Goal: Task Accomplishment & Management: Manage account settings

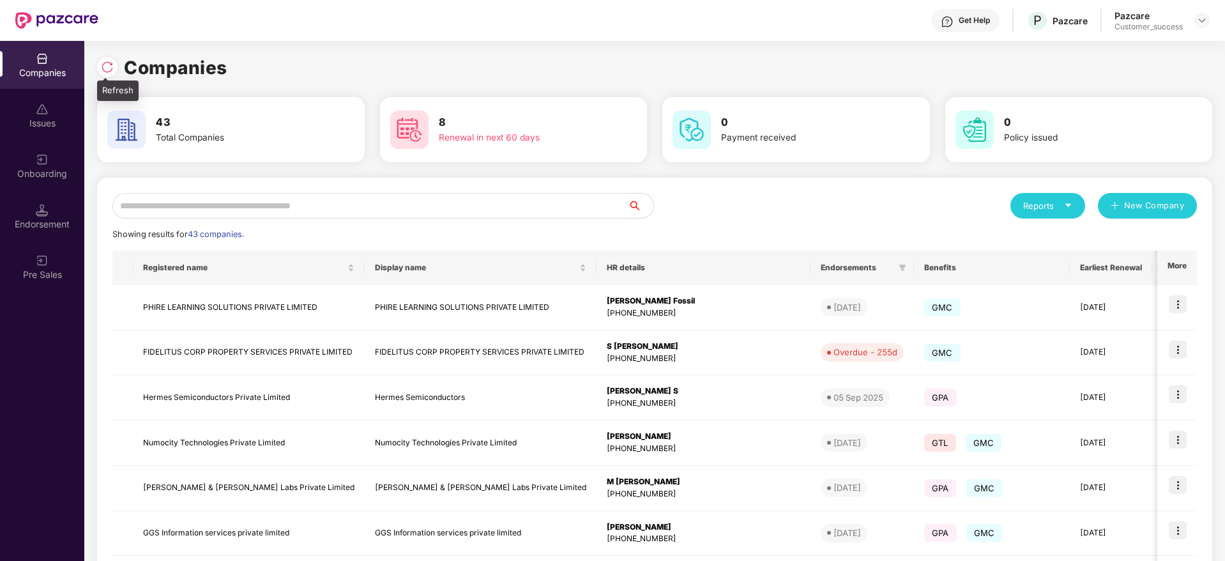
click at [116, 59] on div at bounding box center [110, 66] width 27 height 24
click at [110, 63] on img at bounding box center [107, 67] width 13 height 13
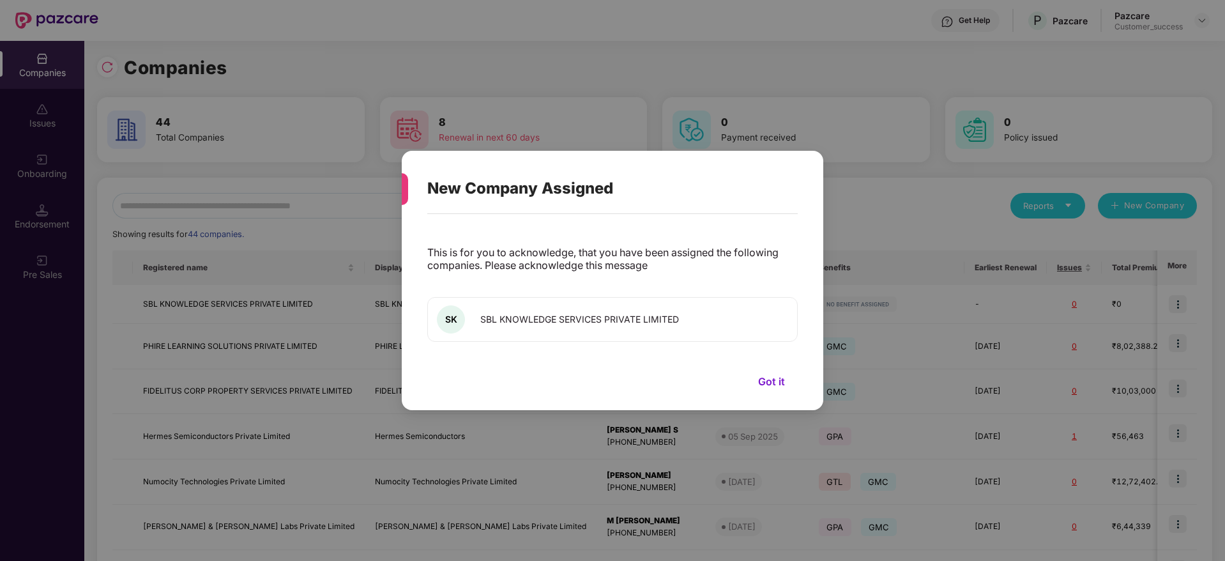
click at [768, 380] on button "Got it" at bounding box center [772, 381] width 52 height 19
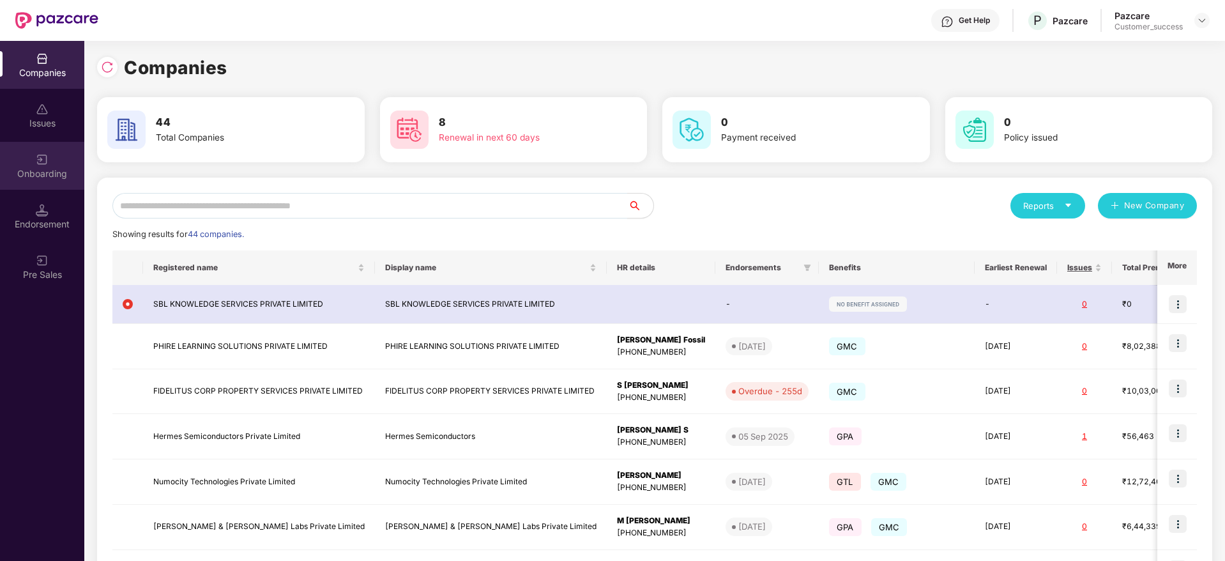
click at [42, 161] on img at bounding box center [42, 159] width 13 height 13
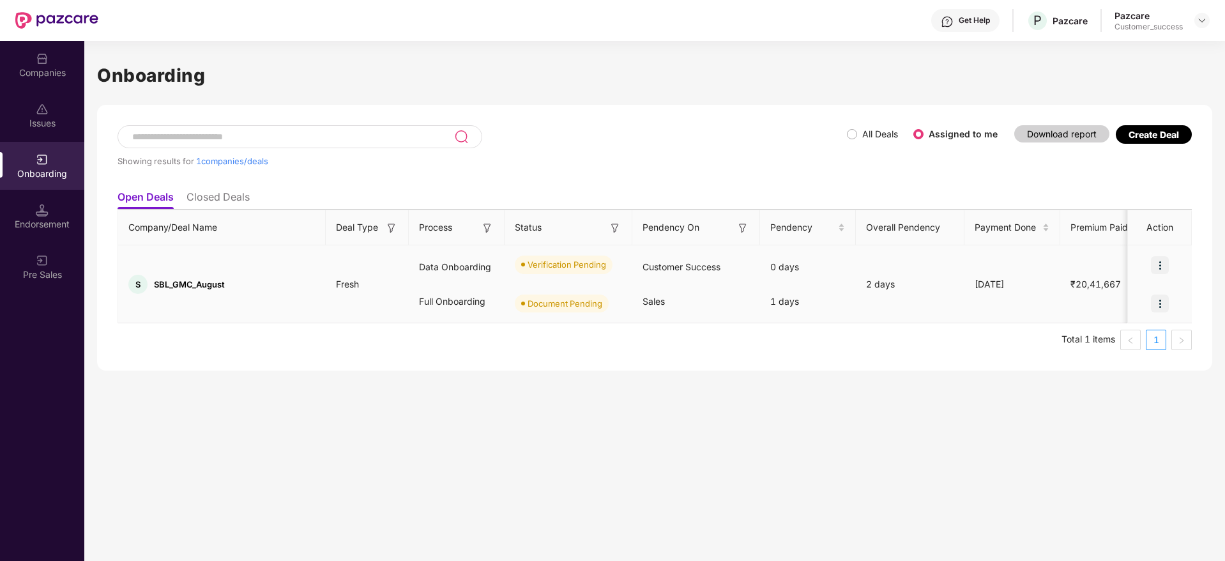
click at [1161, 266] on img at bounding box center [1160, 265] width 18 height 18
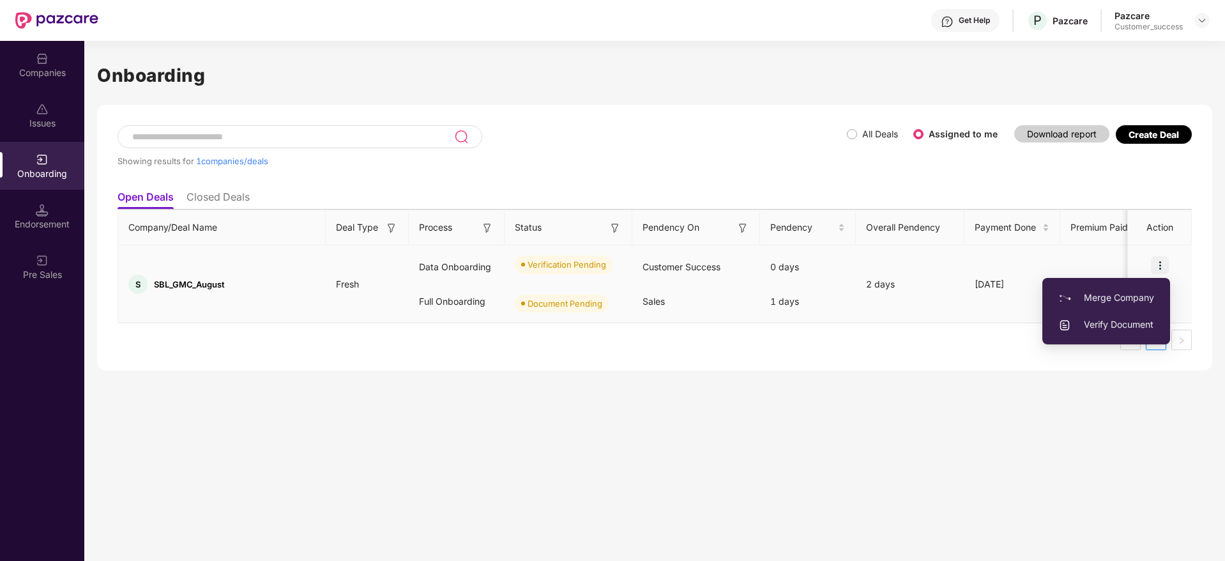
click at [1114, 319] on span "Verify Document" at bounding box center [1107, 325] width 96 height 14
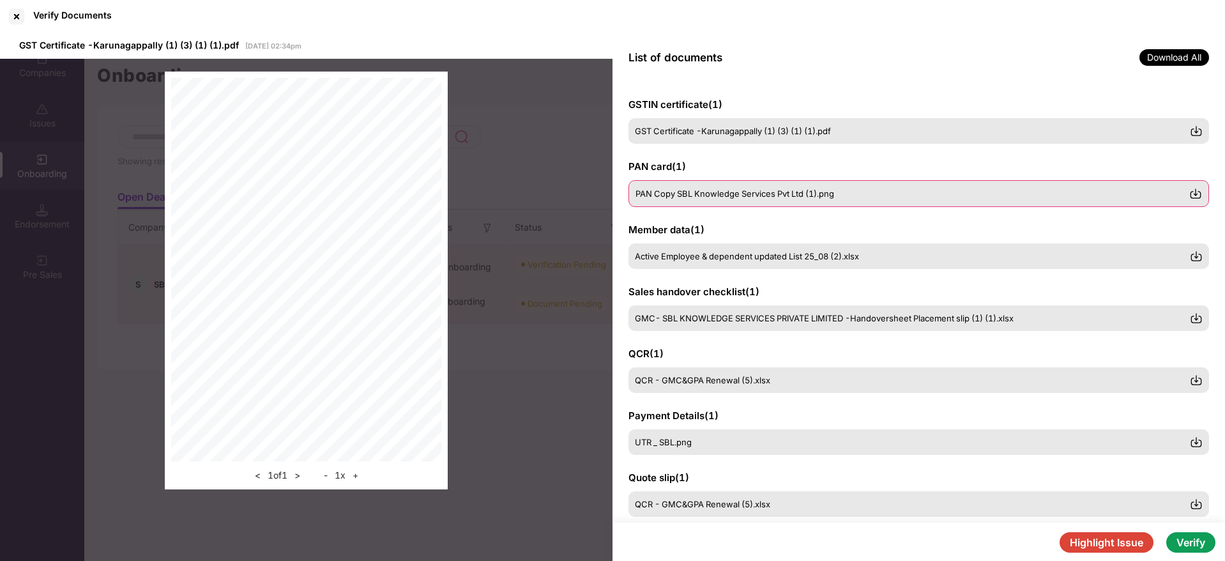
click at [781, 180] on div "PAN Copy SBL Knowledge Services Pvt Ltd (1).png" at bounding box center [919, 193] width 581 height 27
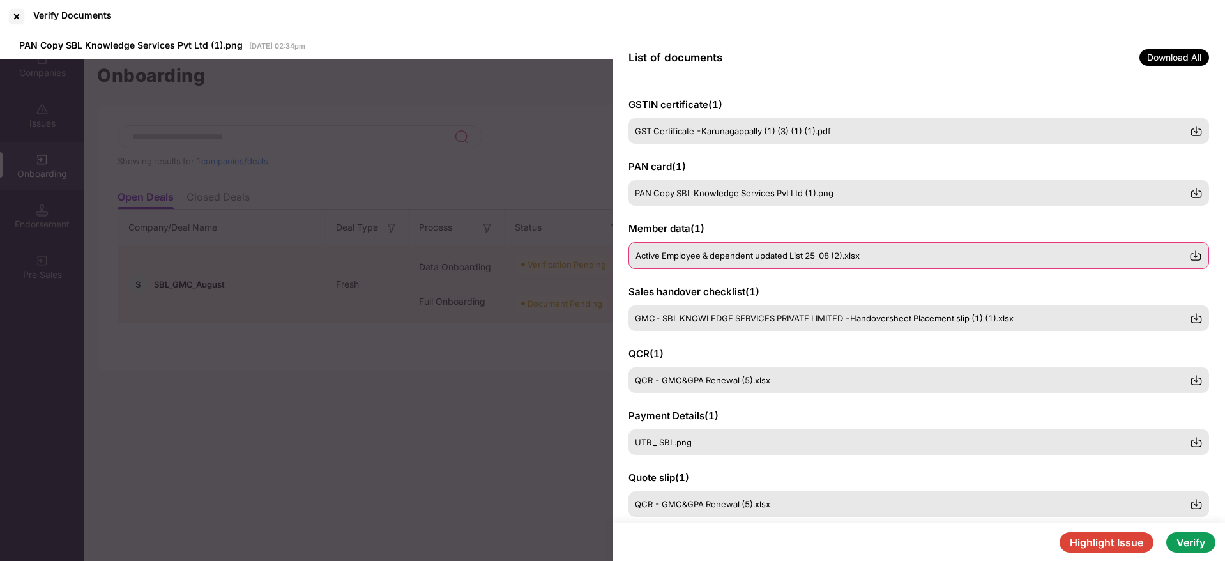
click at [798, 254] on span "Active Employee & dependent updated List 25_08 (2).xlsx" at bounding box center [748, 255] width 224 height 10
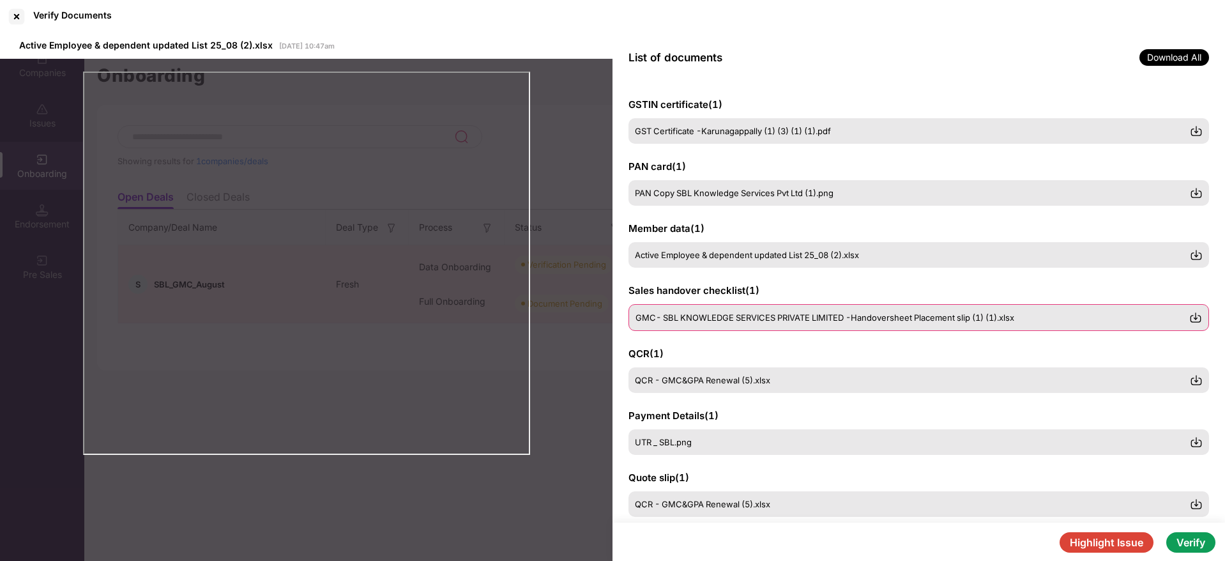
click at [809, 317] on span "GMC- SBL KNOWLEDGE SERVICES PRIVATE LIMITED -Handoversheet Placement slip (1) (…" at bounding box center [825, 317] width 379 height 10
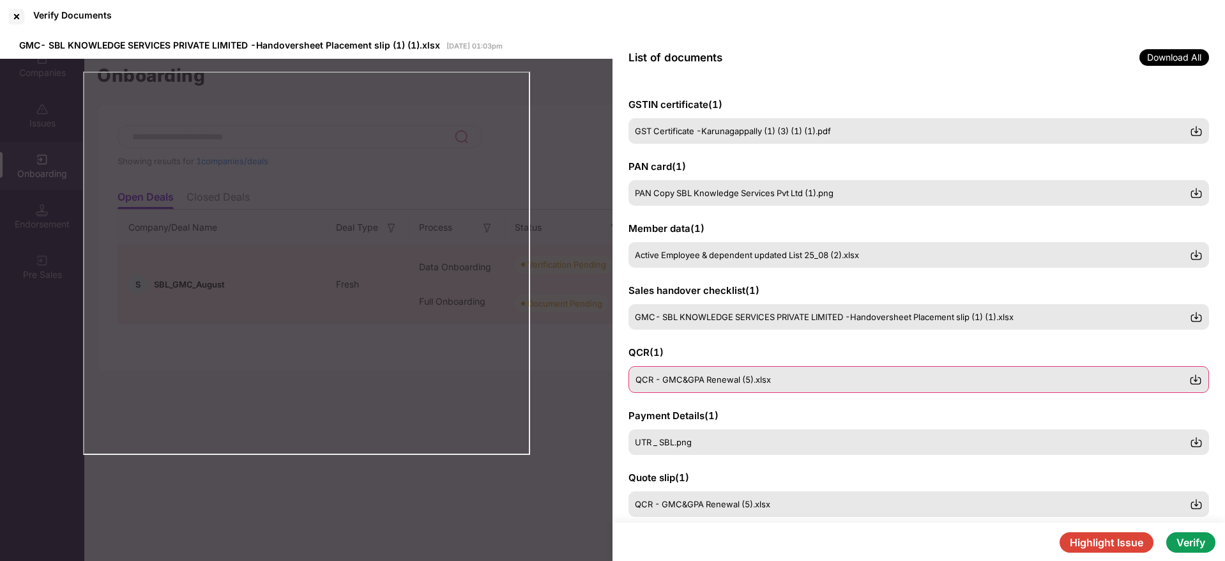
click at [795, 381] on div "QCR - GMC&GPA Renewal (5).xlsx" at bounding box center [913, 379] width 554 height 10
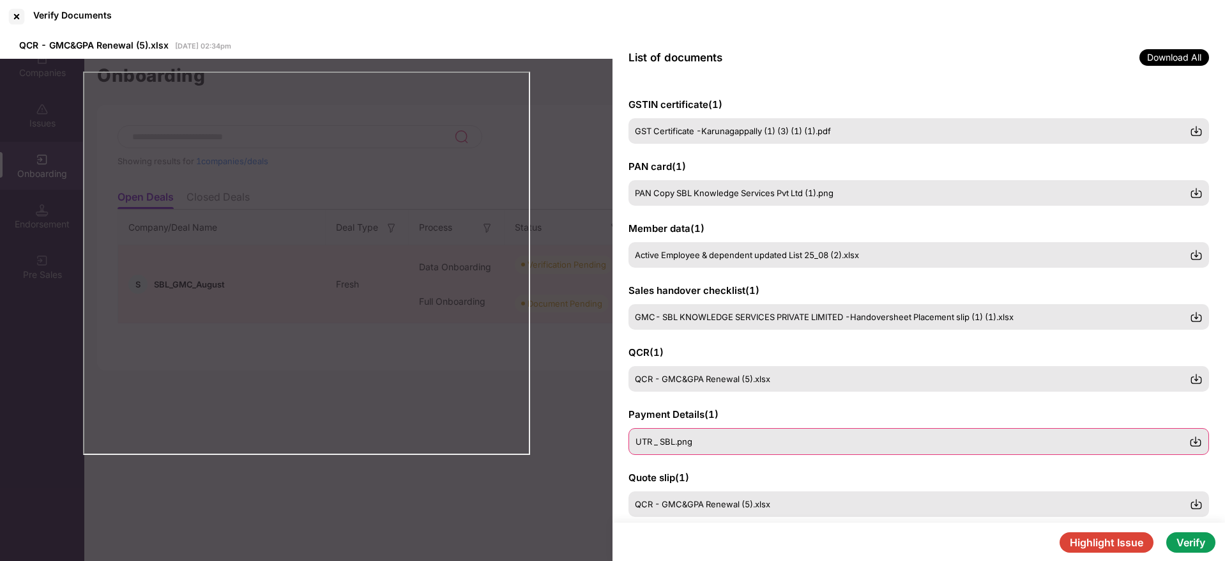
click at [772, 436] on div "UTR _ SBL.png" at bounding box center [913, 441] width 554 height 10
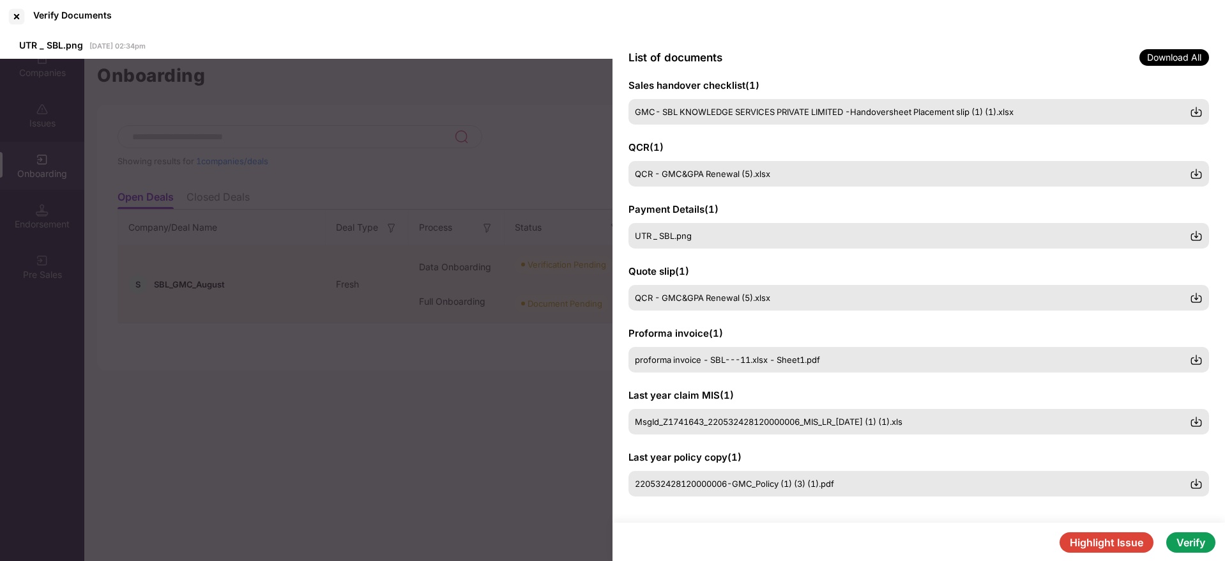
scroll to position [211, 0]
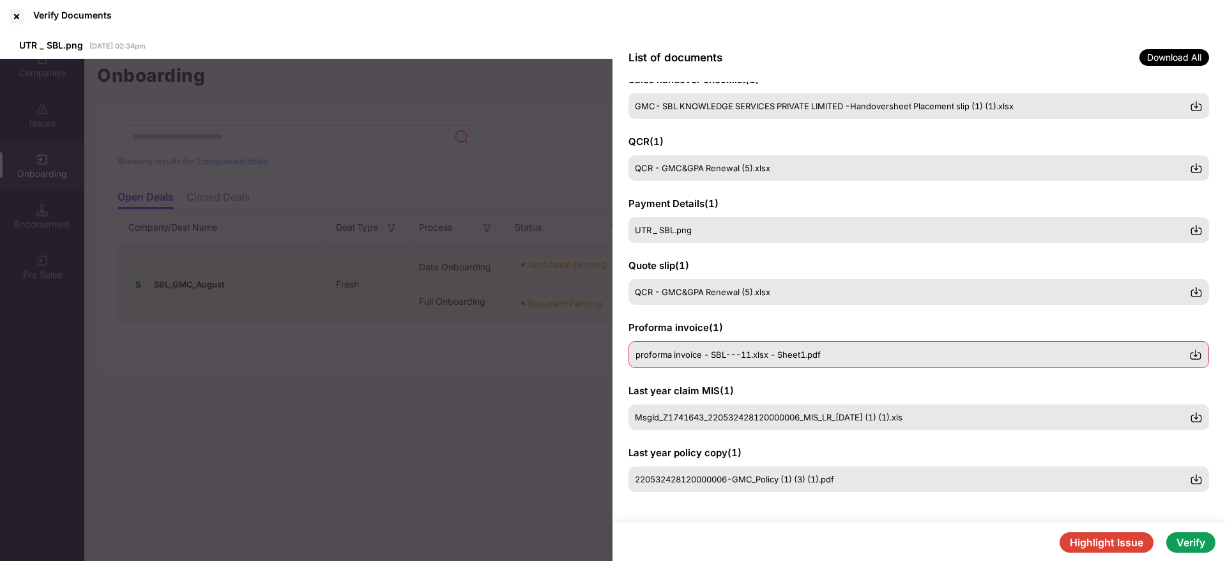
click at [779, 353] on span "proforma invoice - SBL---11.xlsx - Sheet1.pdf" at bounding box center [728, 354] width 185 height 10
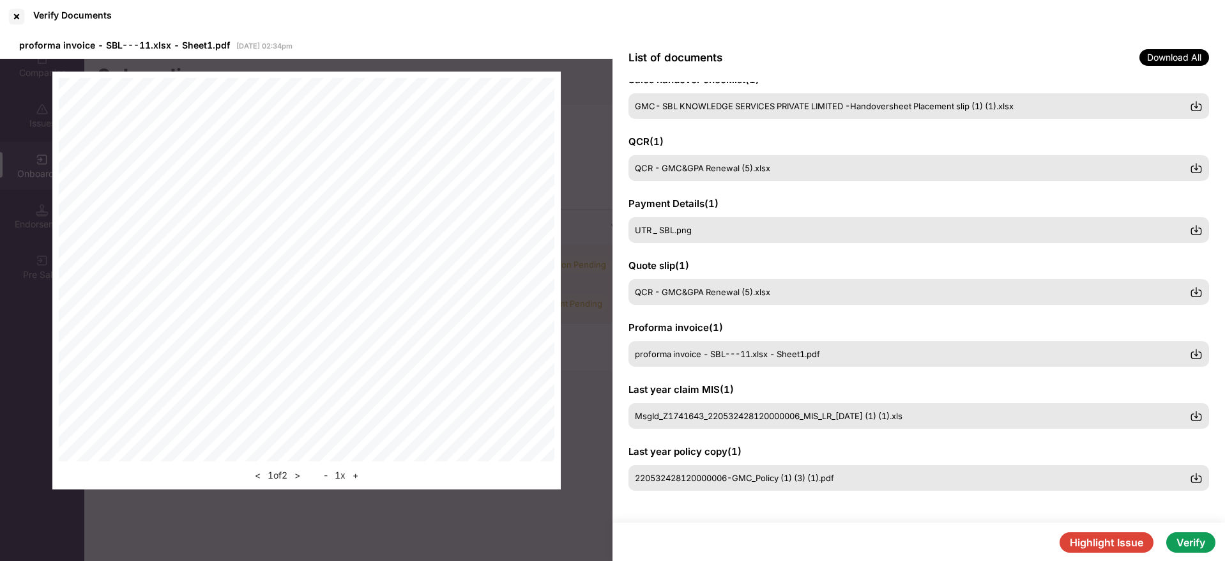
click at [795, 445] on div "Last year policy copy ( 1 ) 220532428120000006-GMC_Policy (1) (3) (1).pdf" at bounding box center [919, 468] width 581 height 46
click at [802, 421] on span "MsgId_Z1741643_220532428120000006_MIS_LR_[DATE] (1) (1).xls" at bounding box center [770, 416] width 268 height 10
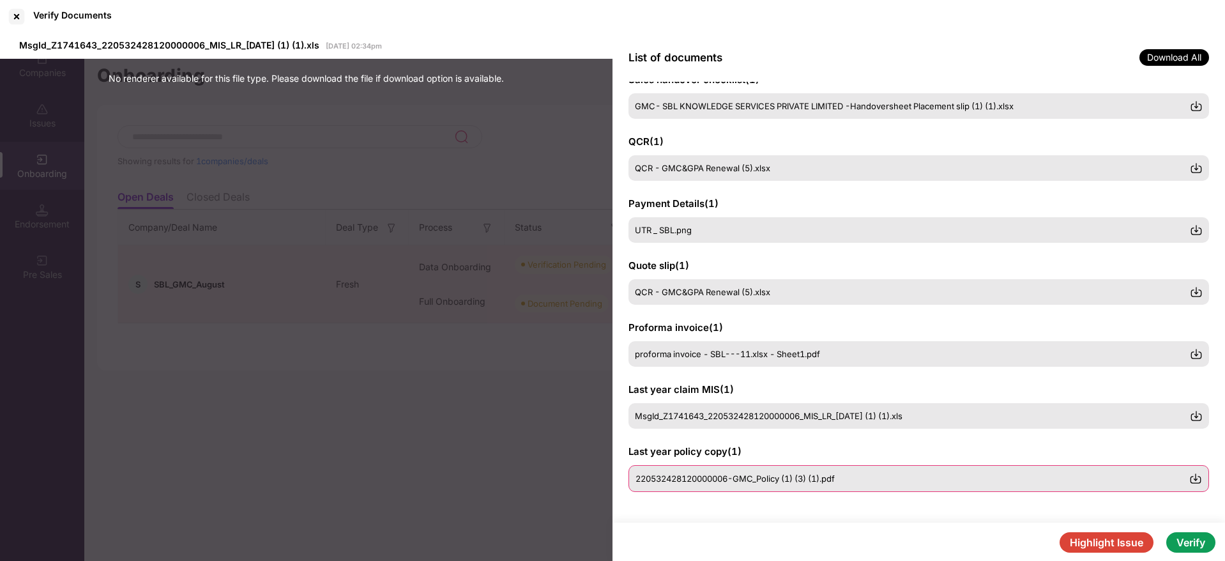
click at [815, 478] on span "220532428120000006-GMC_Policy (1) (3) (1).pdf" at bounding box center [735, 478] width 199 height 10
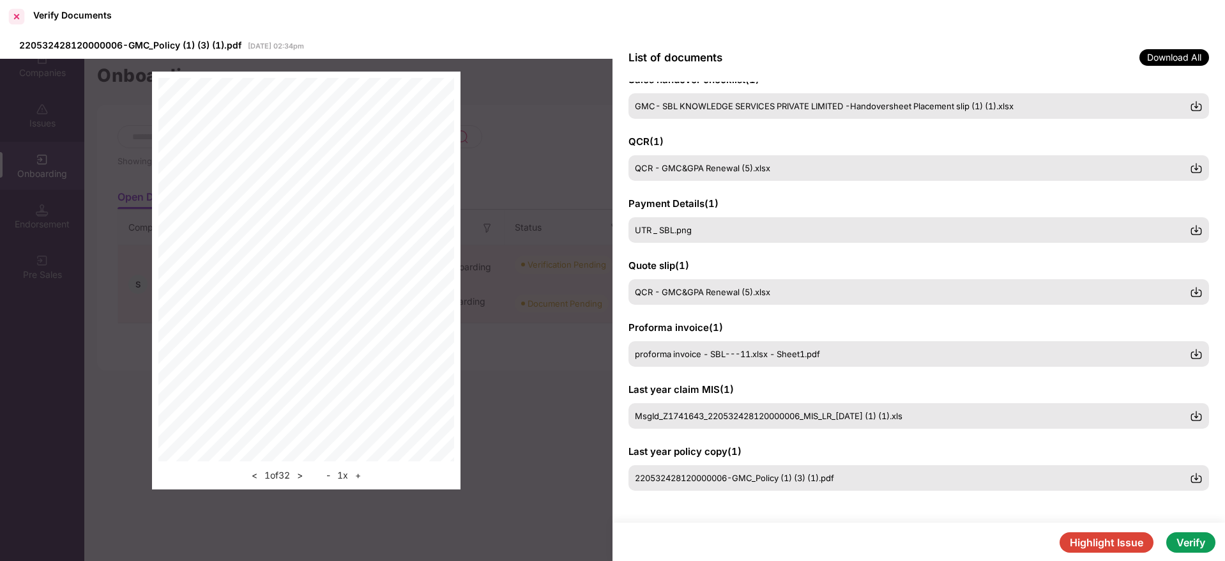
click at [20, 19] on div at bounding box center [16, 16] width 20 height 20
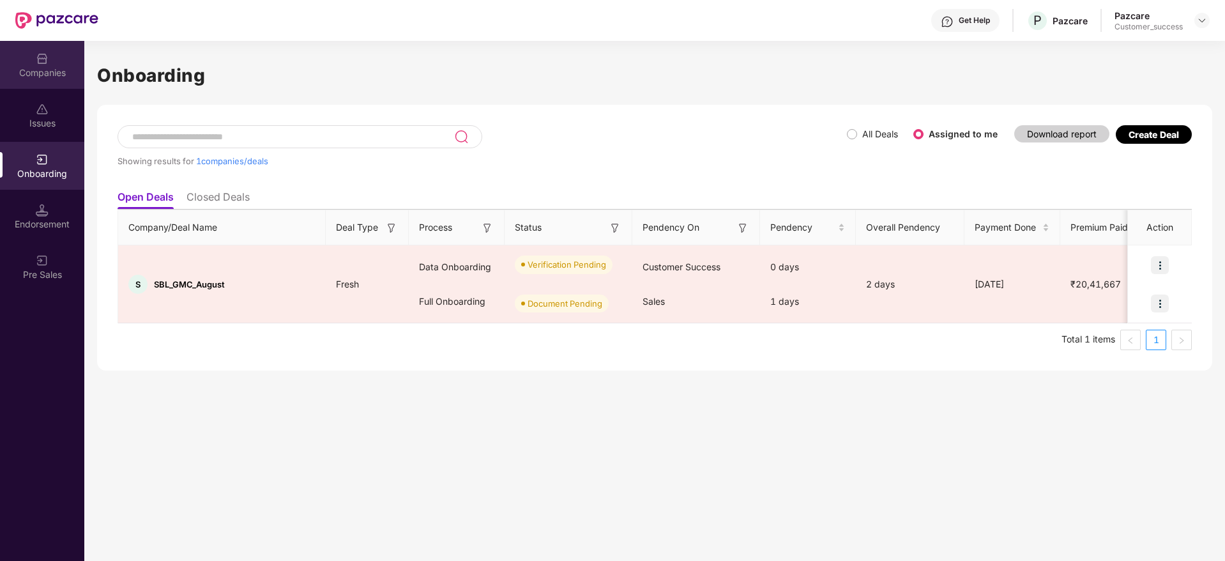
click at [49, 57] on div "Companies" at bounding box center [42, 65] width 84 height 48
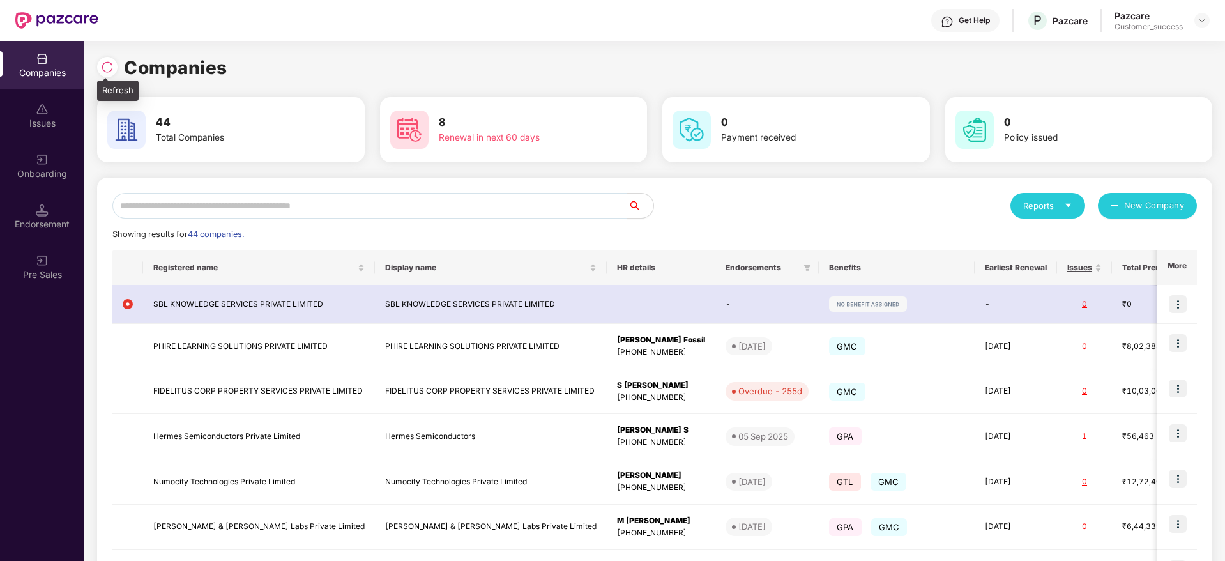
click at [110, 66] on img at bounding box center [107, 67] width 13 height 13
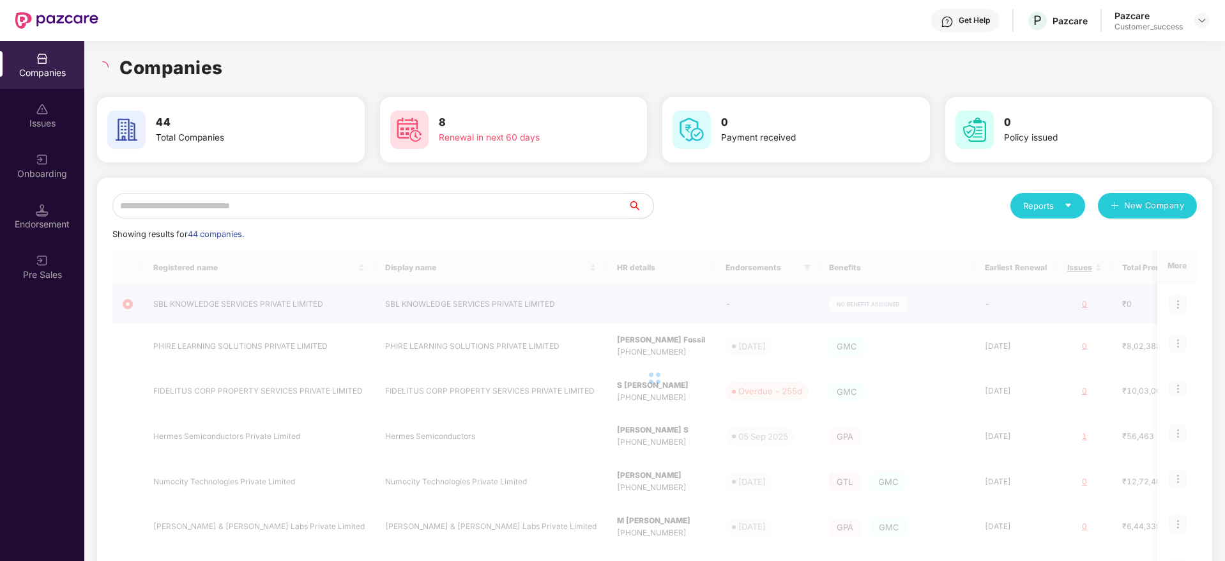
click at [245, 61] on div "Companies" at bounding box center [654, 68] width 1115 height 28
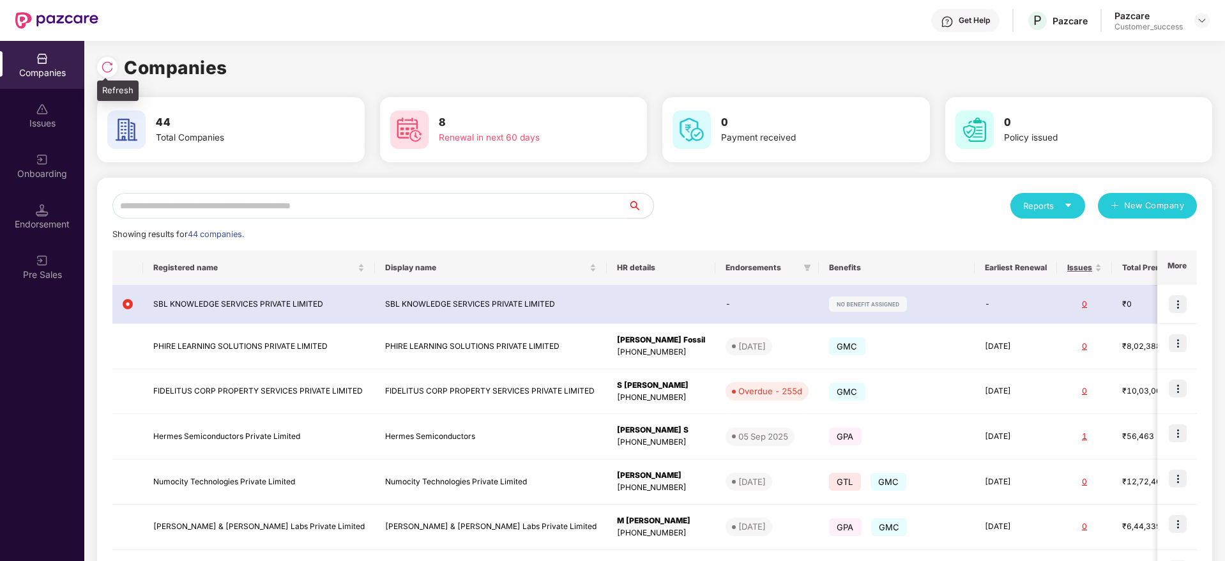
click at [103, 64] on img at bounding box center [107, 67] width 13 height 13
click at [30, 164] on div "Onboarding" at bounding box center [42, 166] width 84 height 48
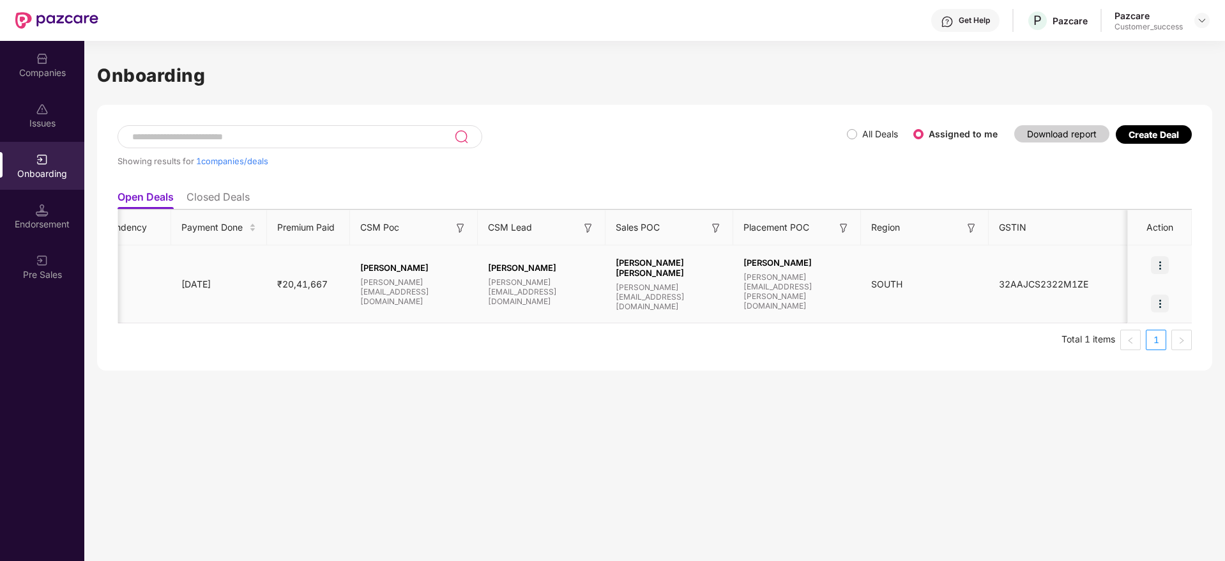
scroll to position [0, 0]
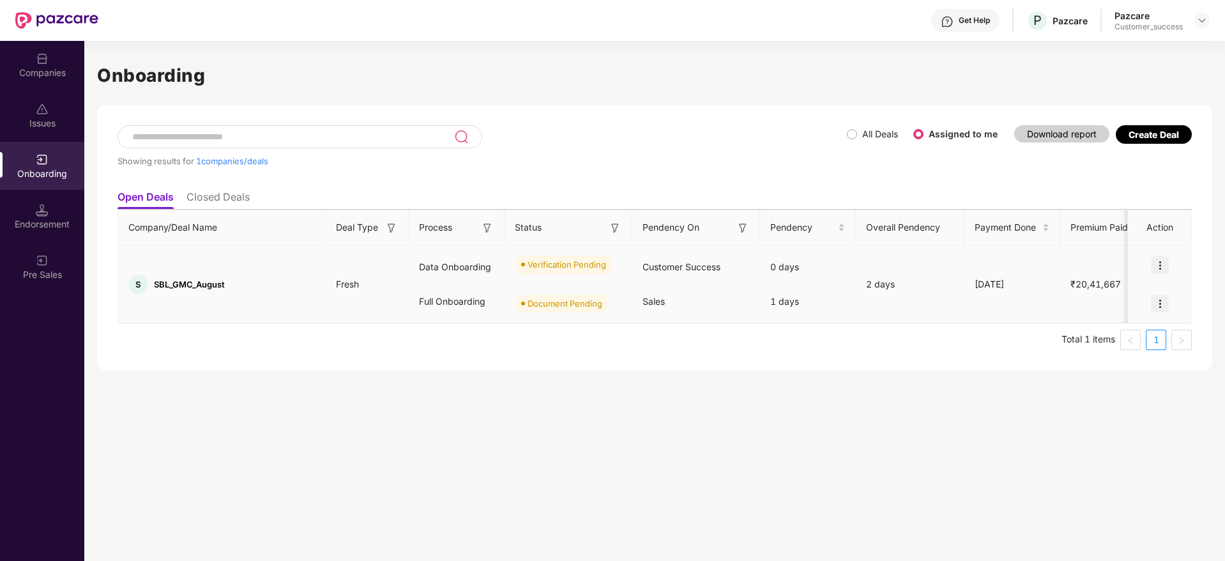
click at [1159, 273] on img at bounding box center [1160, 265] width 18 height 18
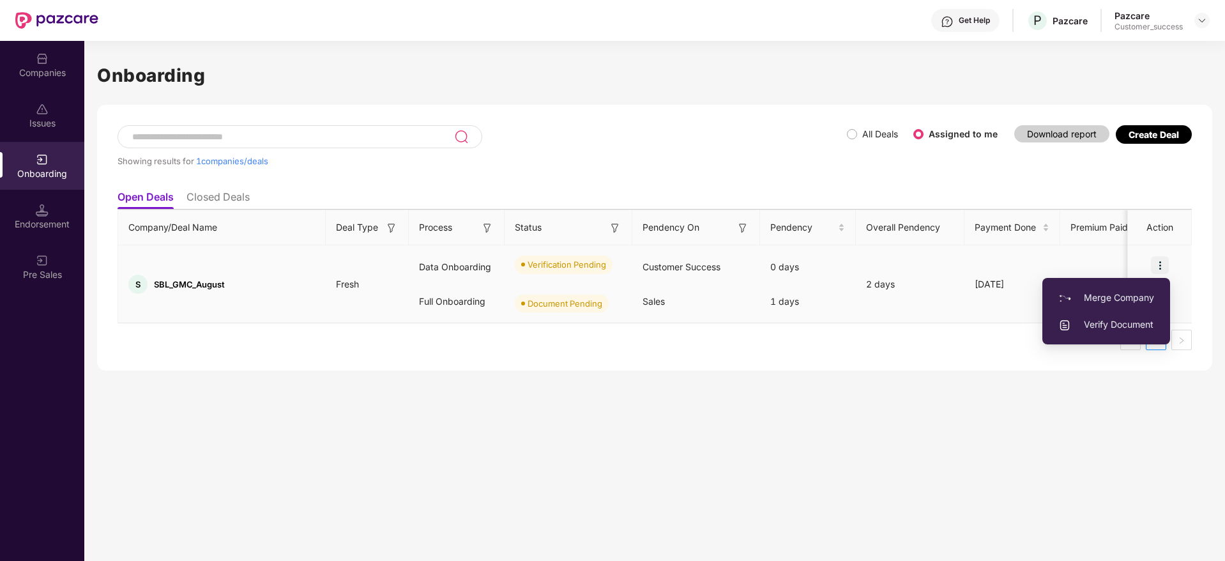
click at [1115, 319] on span "Verify Document" at bounding box center [1107, 325] width 96 height 14
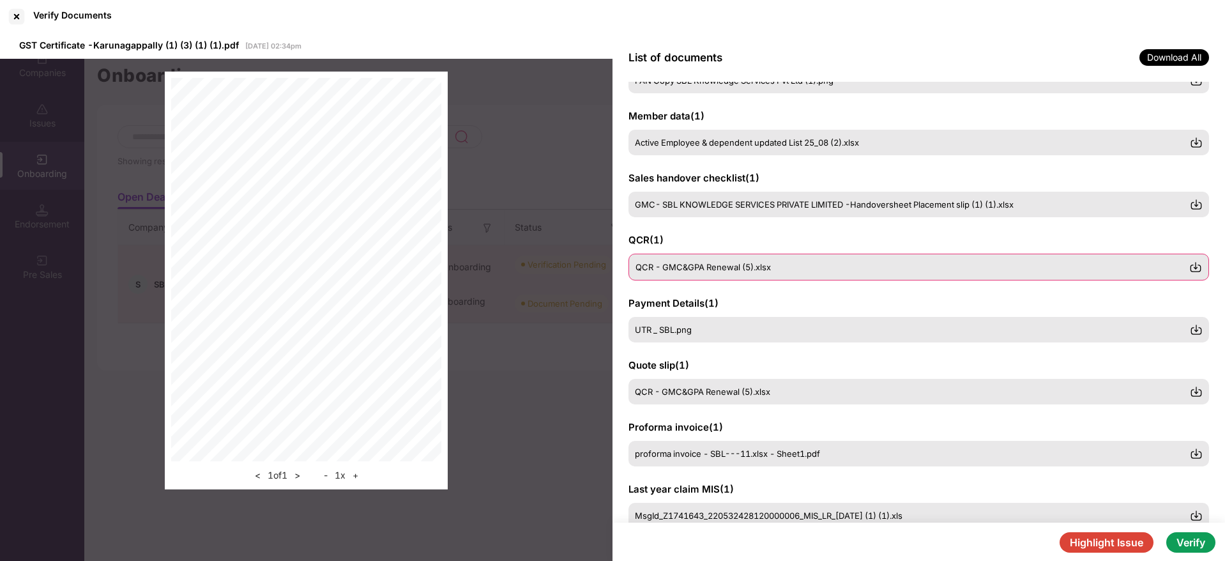
scroll to position [122, 0]
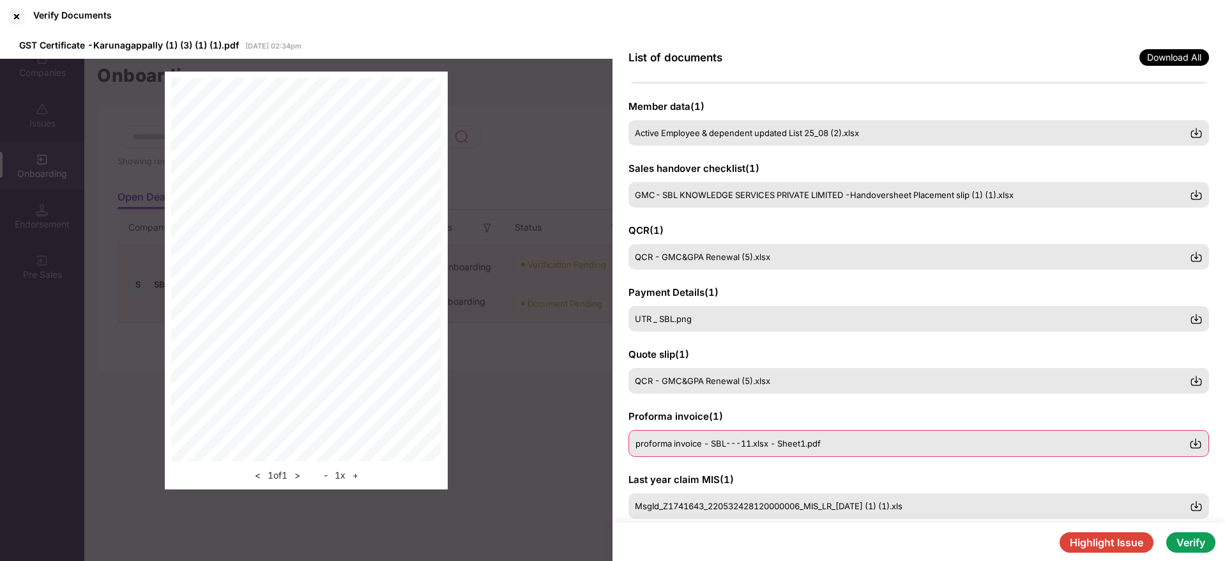
click at [760, 450] on div "proforma invoice - SBL---11.xlsx - Sheet1.pdf" at bounding box center [919, 443] width 581 height 27
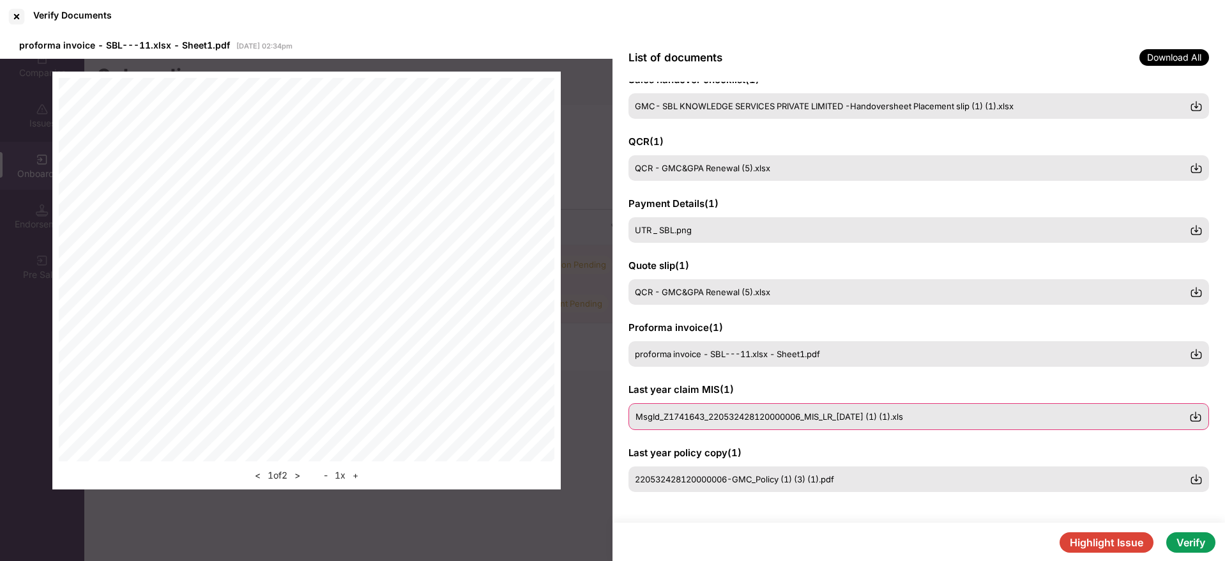
scroll to position [212, 0]
click at [852, 415] on span "MsgId_Z1741643_220532428120000006_MIS_LR_[DATE] (1) (1).xls" at bounding box center [770, 415] width 268 height 10
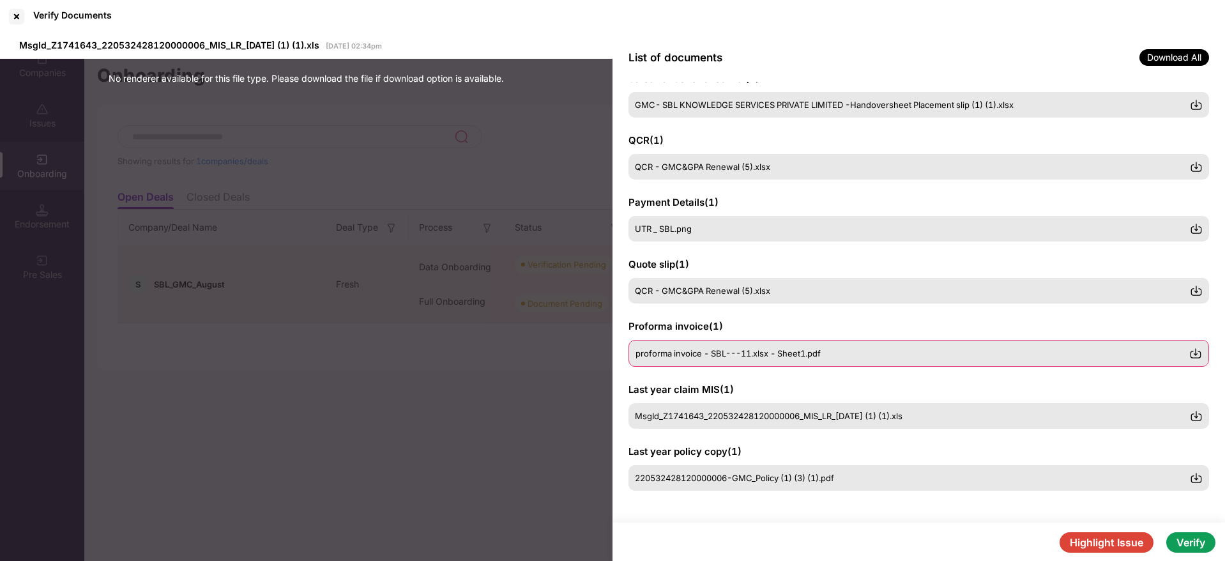
click at [797, 354] on span "proforma invoice - SBL---11.xlsx - Sheet1.pdf" at bounding box center [728, 353] width 185 height 10
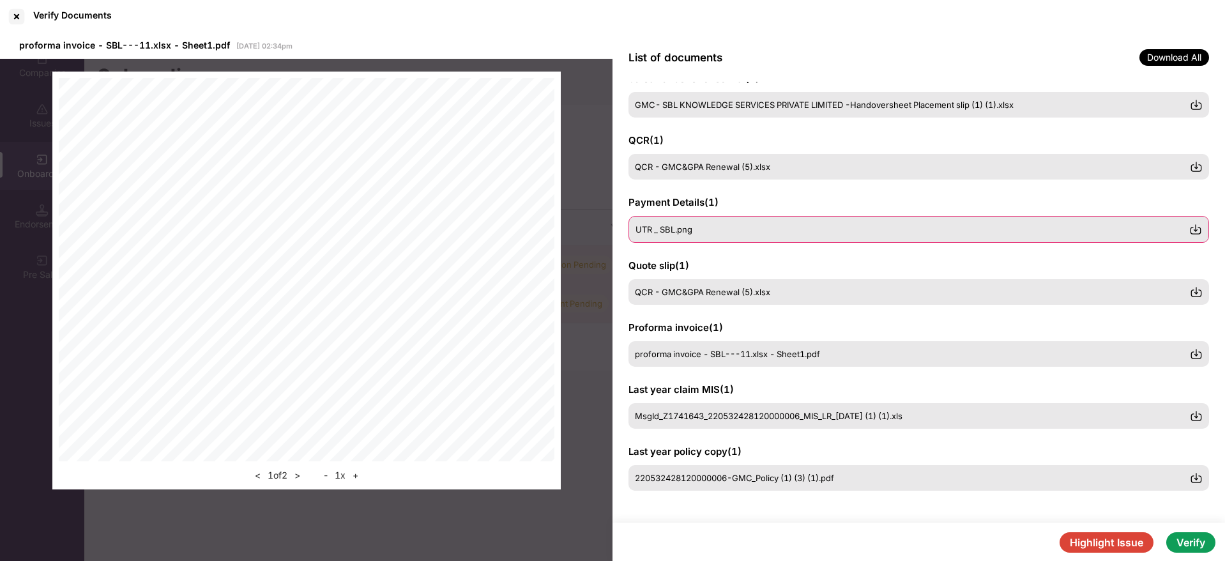
click at [735, 220] on div "UTR _ SBL.png" at bounding box center [919, 229] width 581 height 27
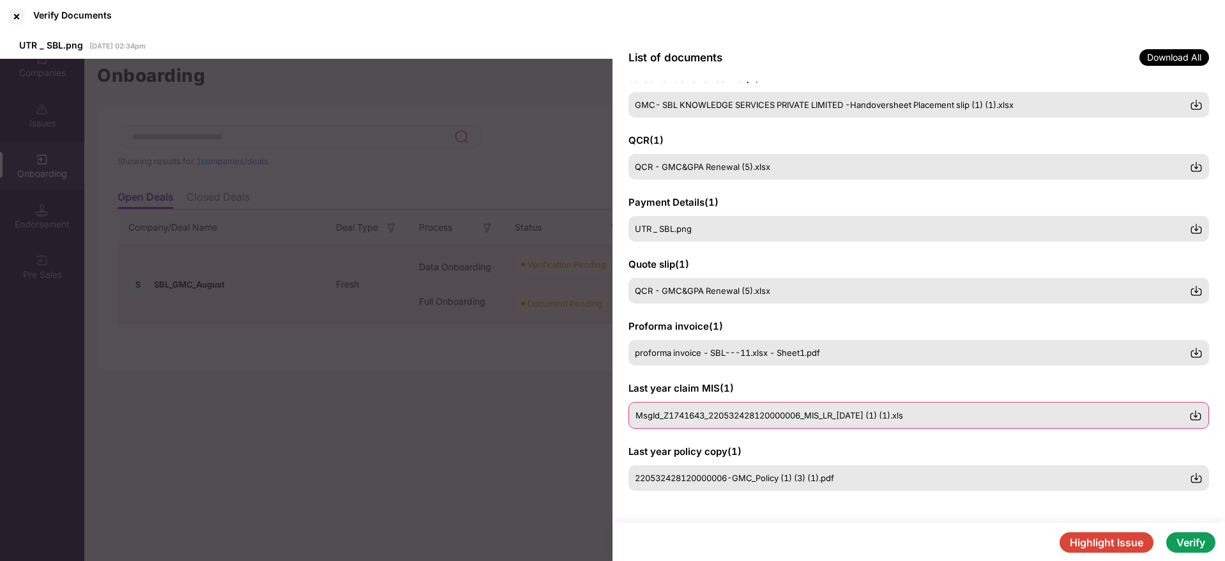
scroll to position [0, 0]
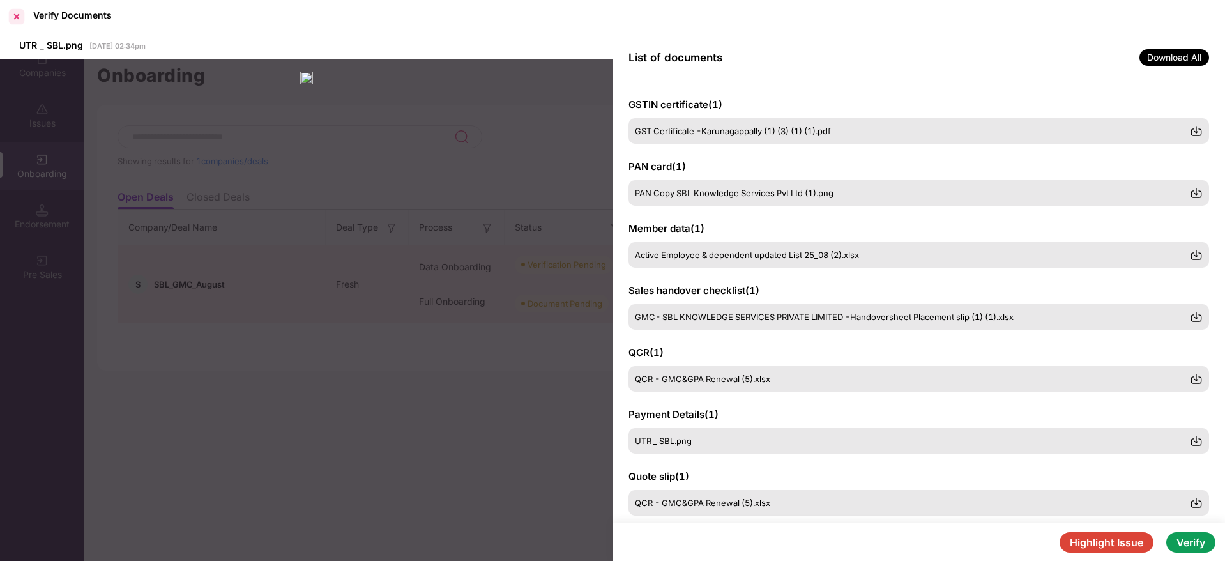
click at [17, 10] on div at bounding box center [16, 16] width 20 height 20
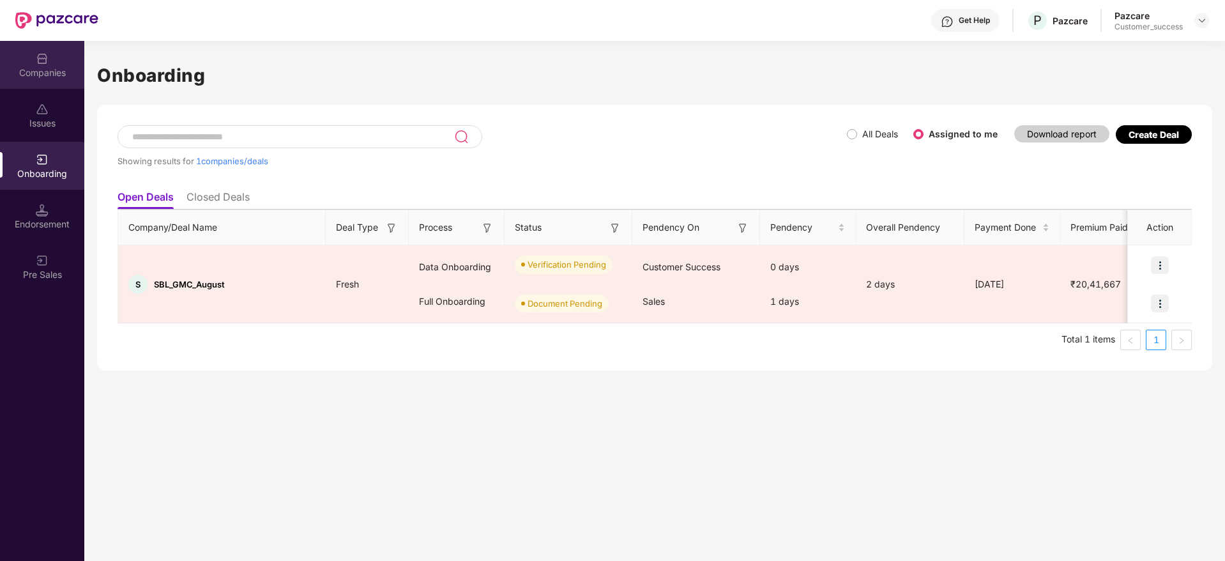
click at [40, 63] on img at bounding box center [42, 58] width 13 height 13
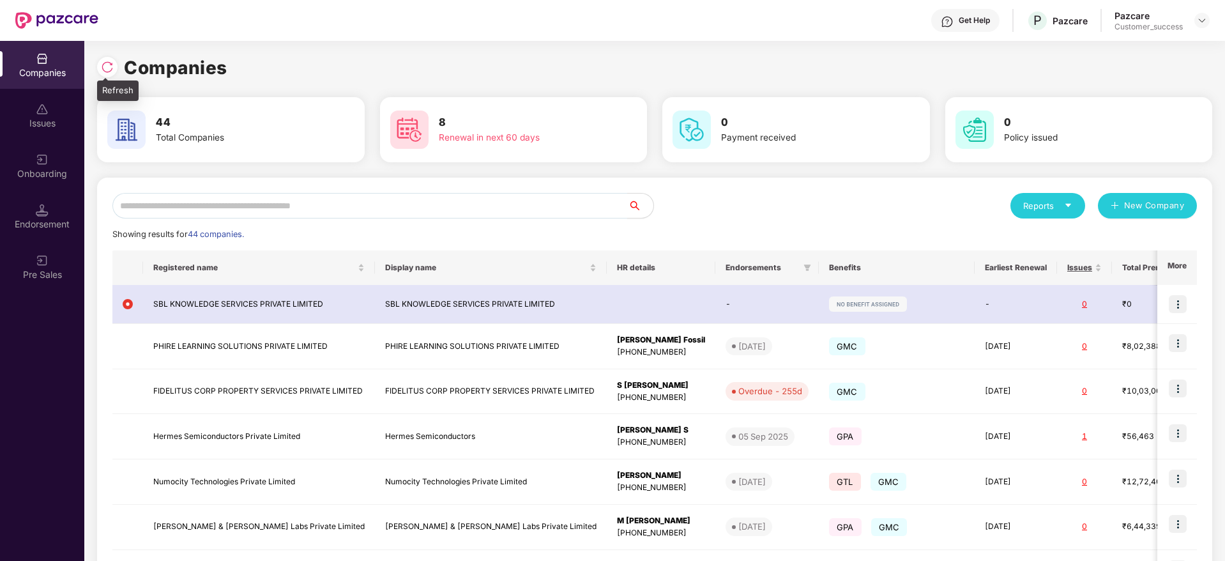
click at [102, 67] on img at bounding box center [107, 67] width 13 height 13
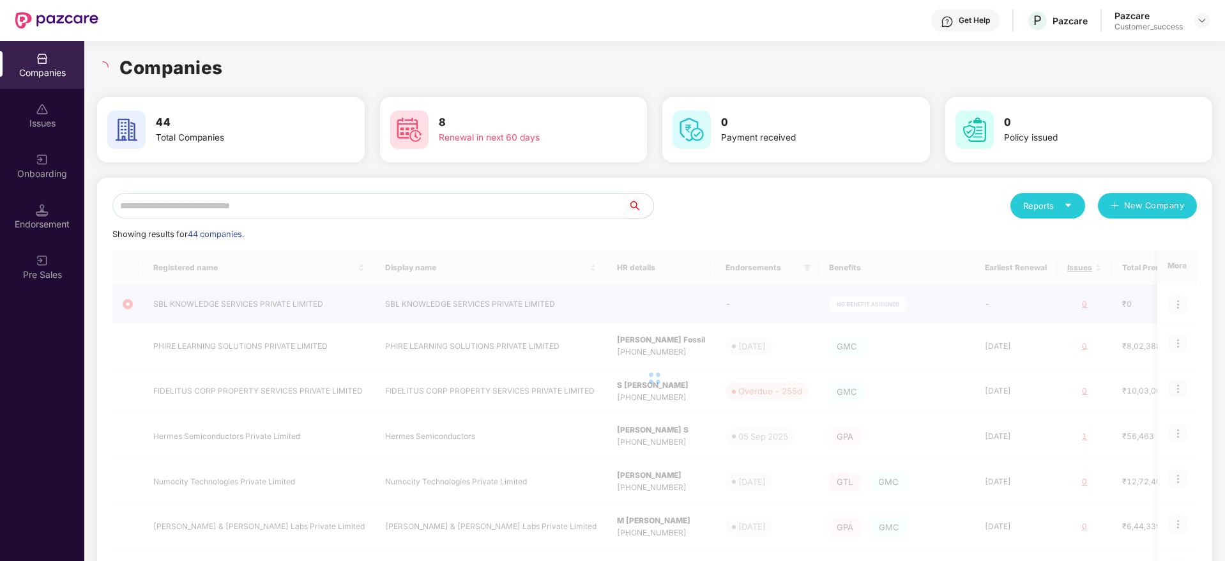
click at [307, 82] on div "Companies 44 Total Companies 8 Renewal in next 60 days 0 Payment received 0 Pol…" at bounding box center [654, 428] width 1115 height 748
